Goal: Book appointment/travel/reservation

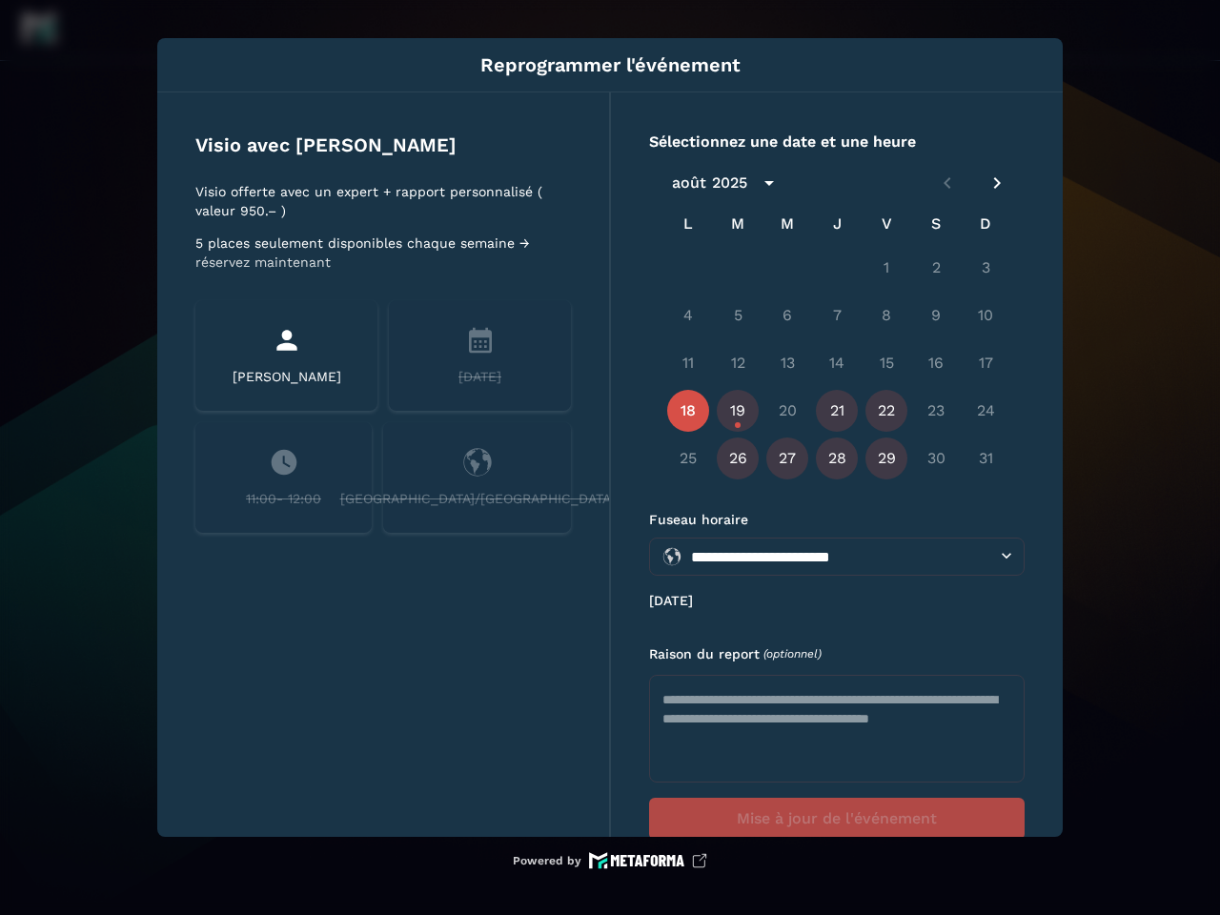
click at [610, 457] on div "**********" at bounding box center [836, 464] width 453 height 744
click at [728, 183] on div "2025" at bounding box center [729, 182] width 35 height 23
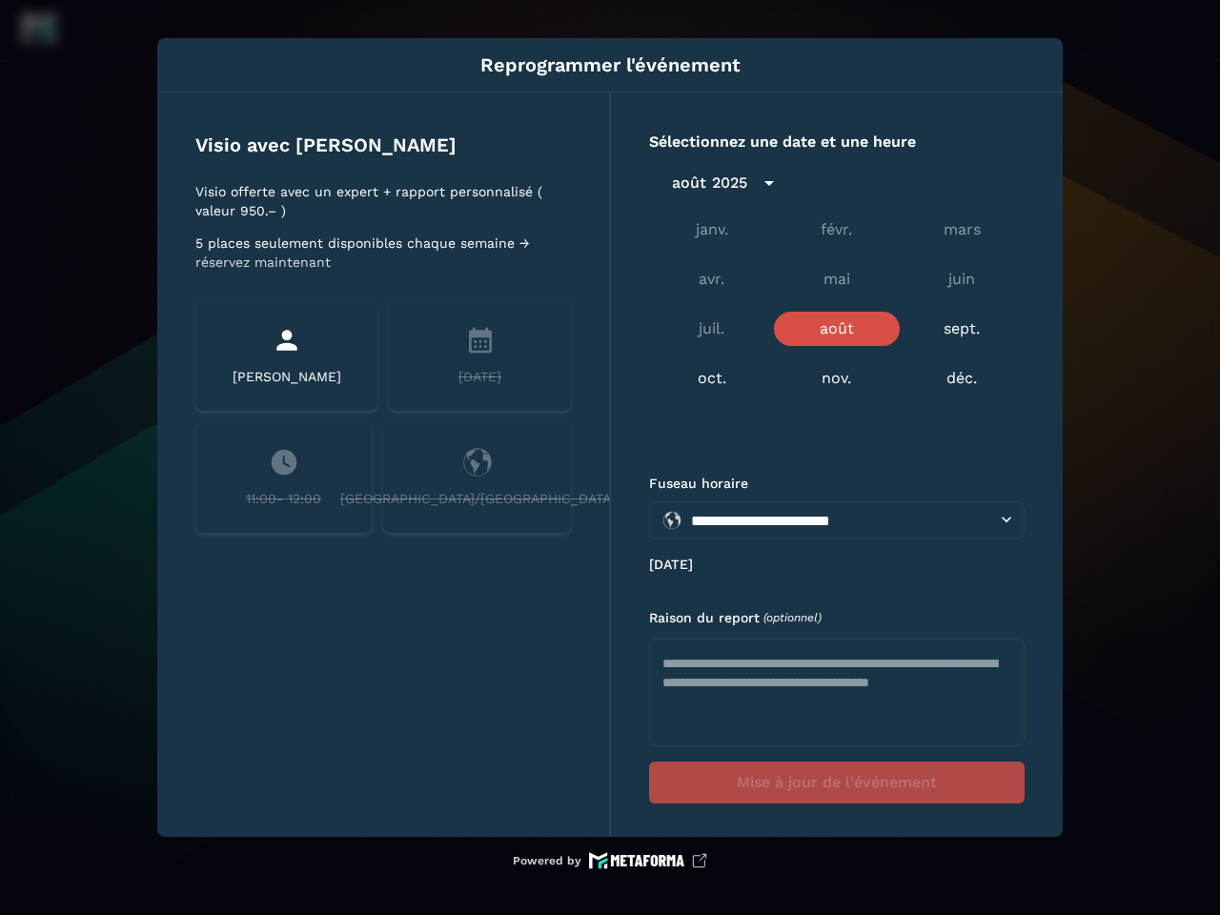
click at [992, 183] on icon "Next month" at bounding box center [996, 182] width 23 height 23
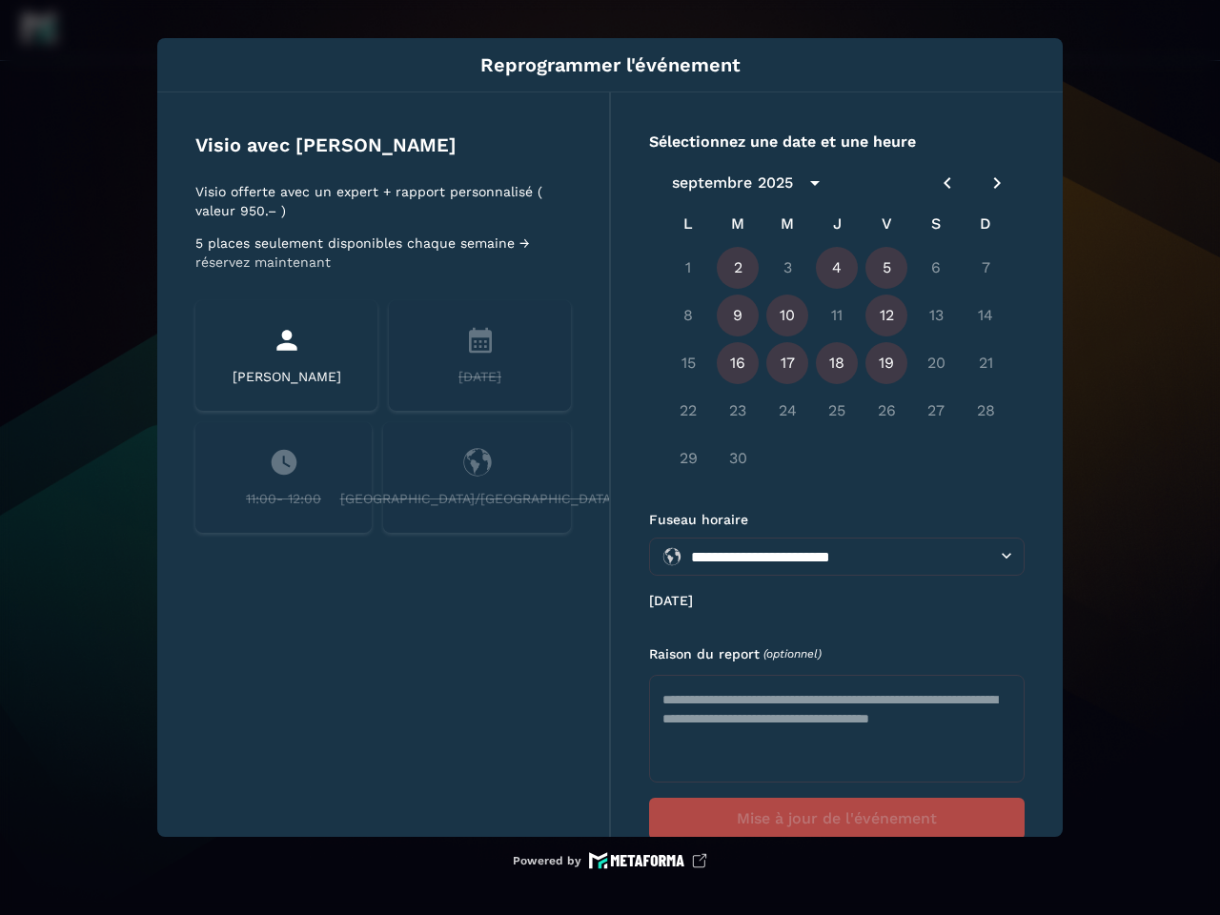
click at [835, 411] on div "22 23 24 25 26 27 28" at bounding box center [836, 411] width 375 height 46
click at [884, 411] on div "22 23 24 25 26 27 28" at bounding box center [836, 411] width 375 height 46
click at [736, 458] on div "29 30" at bounding box center [836, 458] width 375 height 46
click at [785, 458] on div "29 30" at bounding box center [836, 458] width 375 height 46
click at [835, 458] on div "29 30" at bounding box center [836, 458] width 375 height 46
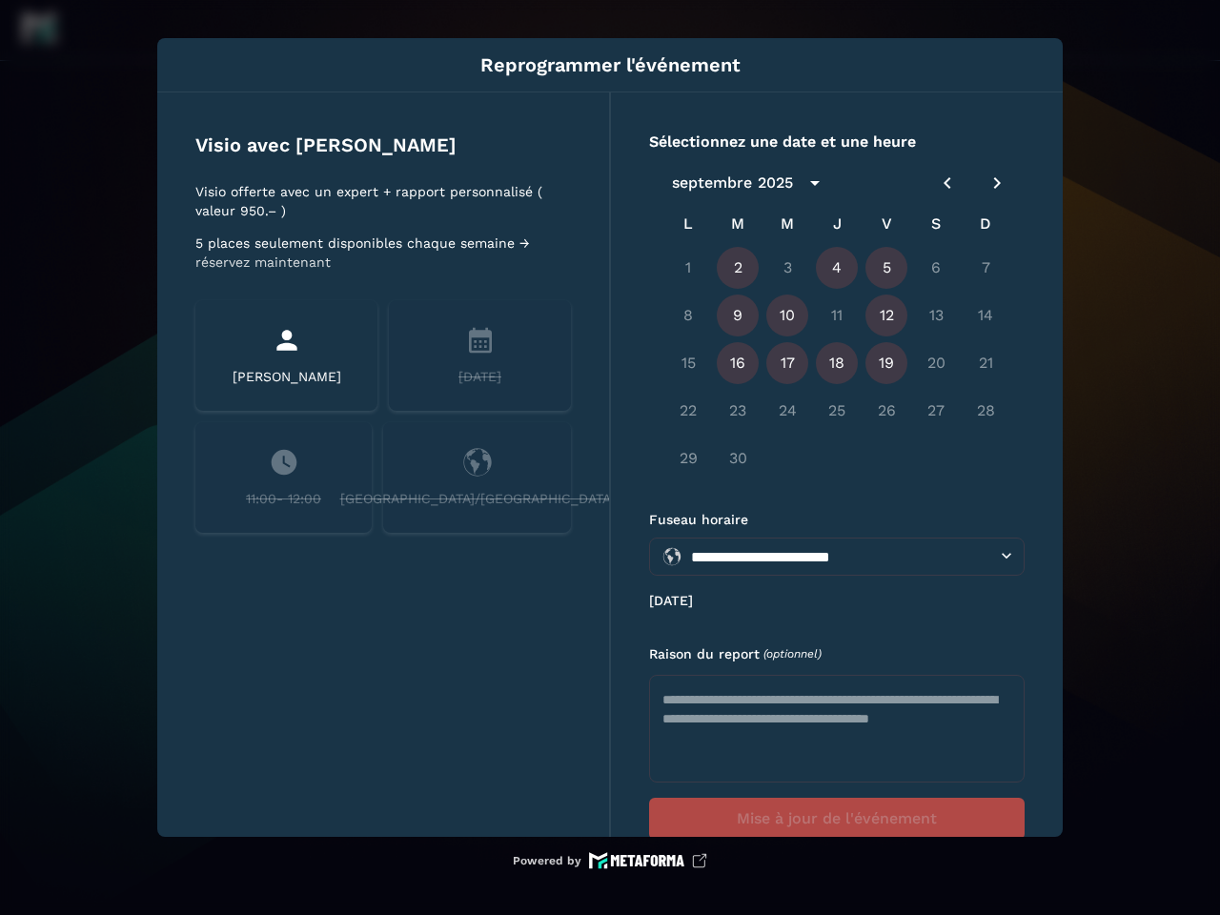
click at [884, 458] on div "29 30" at bounding box center [836, 458] width 375 height 46
